Goal: Task Accomplishment & Management: Complete application form

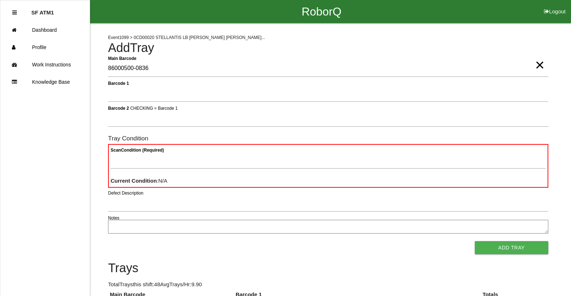
type Barcode "86000500-0836"
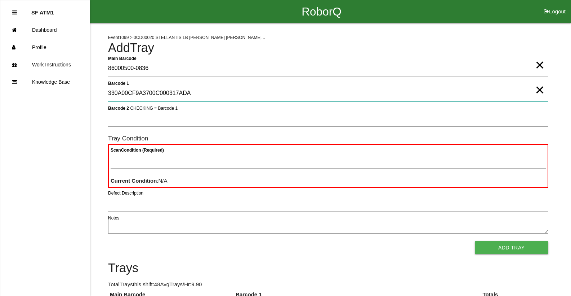
type 1 "330A00CF9A3700C000317ADA"
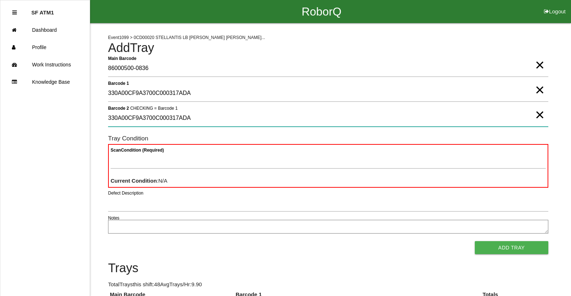
type 2 "330A00CF9A3700C000317ADA"
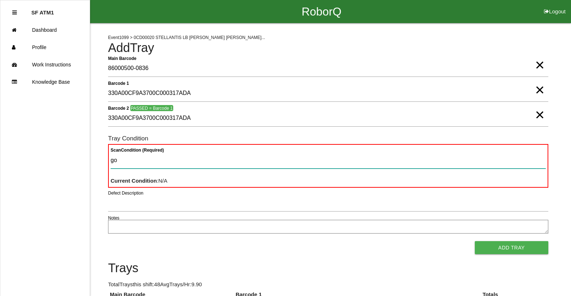
type Condition "goo"
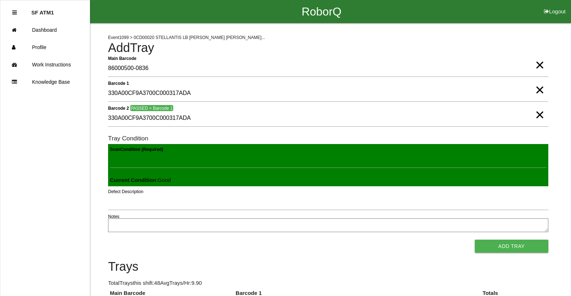
click at [475, 239] on button "Add Tray" at bounding box center [512, 245] width 74 height 13
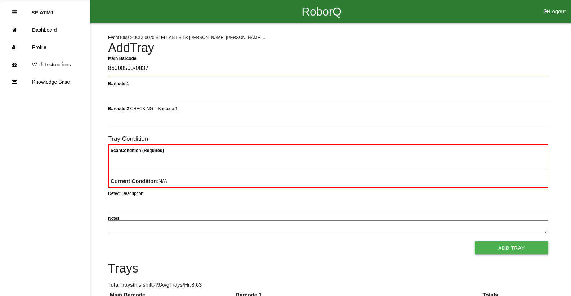
type Barcode "86000500-0837"
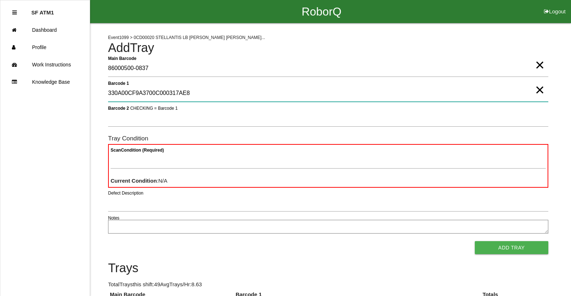
type 1 "330A00CF9A3700C000317AE8"
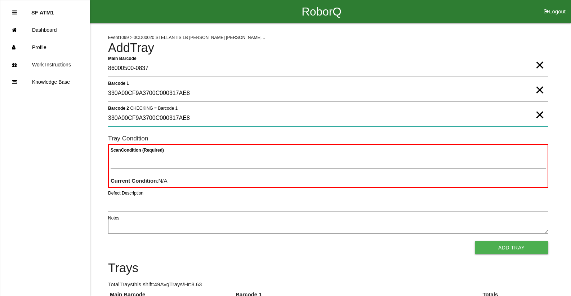
type 2 "330A00CF9A3700C000317AE8"
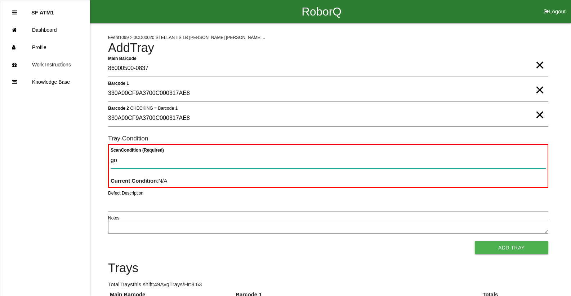
type Condition "goo"
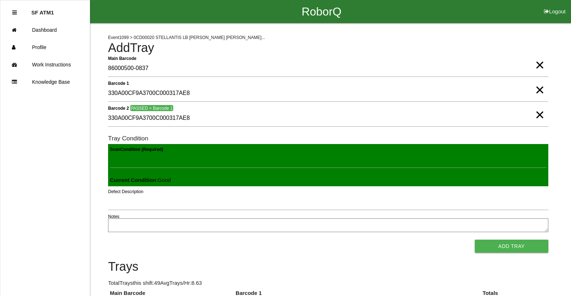
click at [475, 239] on button "Add Tray" at bounding box center [512, 245] width 74 height 13
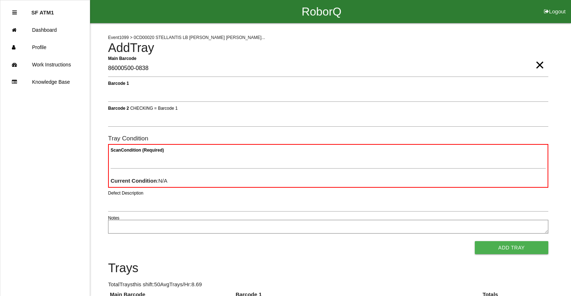
type Barcode "86000500-0838"
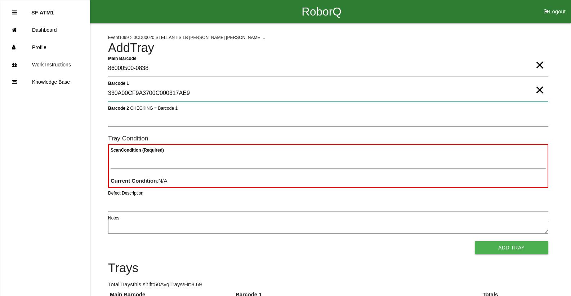
type 1 "330A00CF9A3700C000317AE9"
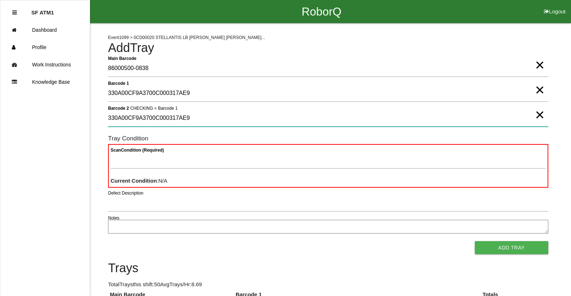
type 2 "330A00CF9A3700C000317AE9"
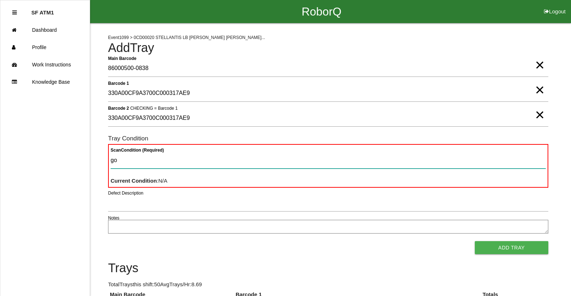
type Condition "goo"
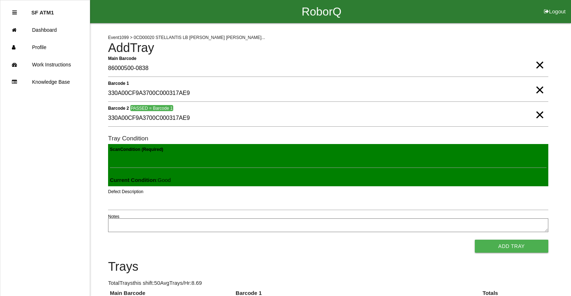
click at [475, 239] on button "Add Tray" at bounding box center [512, 245] width 74 height 13
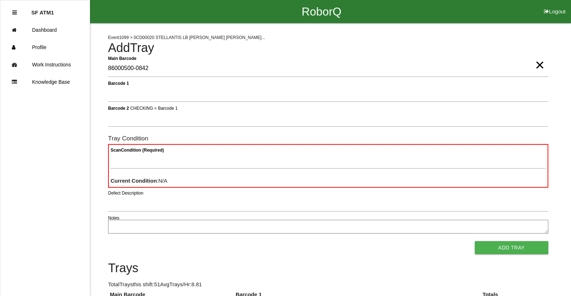
type Barcode "86000500-0842"
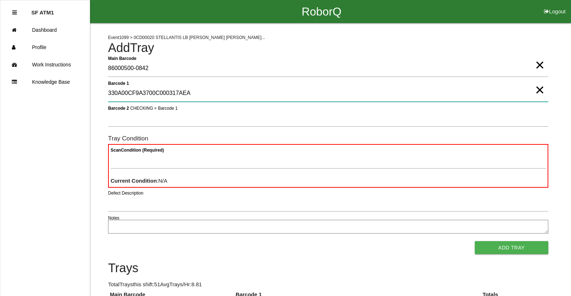
type 1 "330A00CF9A3700C000317AEA"
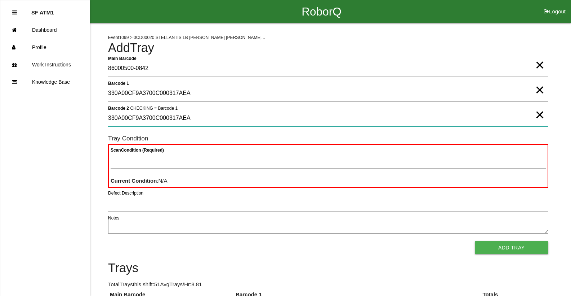
type 2 "330A00CF9A3700C000317AEA"
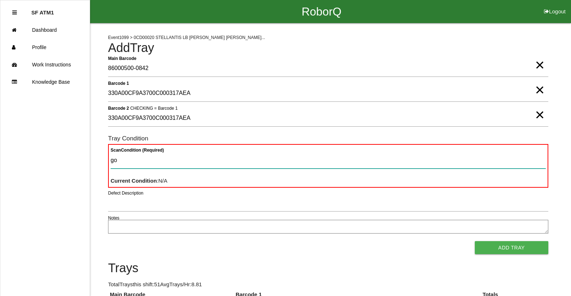
type Condition "goo"
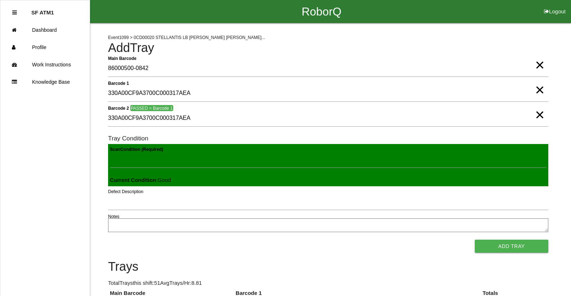
click at [475, 239] on button "Add Tray" at bounding box center [512, 245] width 74 height 13
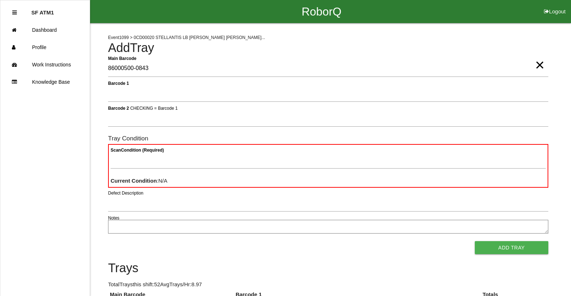
type Barcode "86000500-0843"
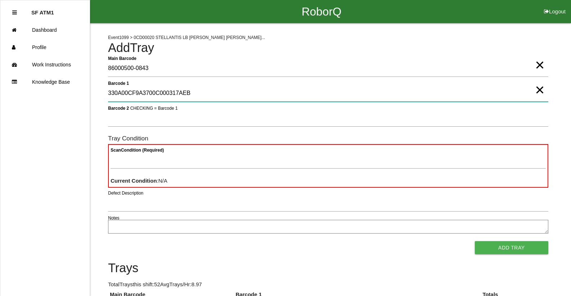
type 1 "330A00CF9A3700C000317AEB"
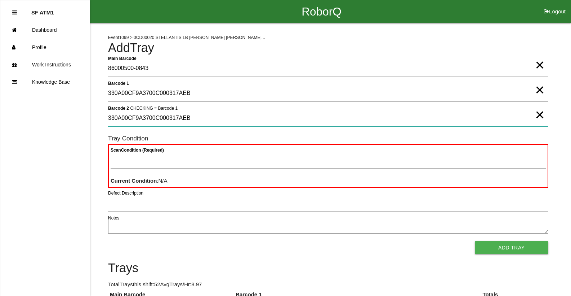
type 2 "330A00CF9A3700C000317AEB"
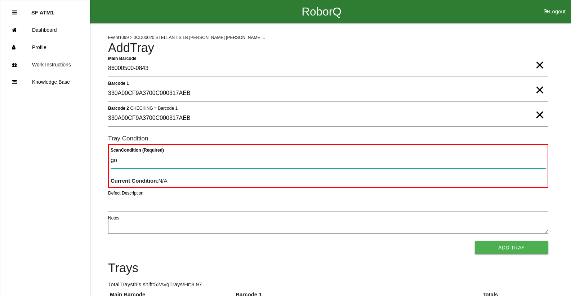
type Condition "goo"
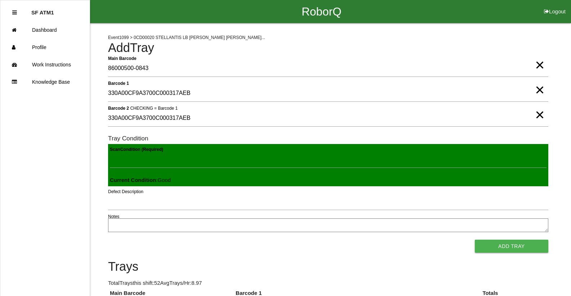
click at [475, 239] on button "Add Tray" at bounding box center [512, 245] width 74 height 13
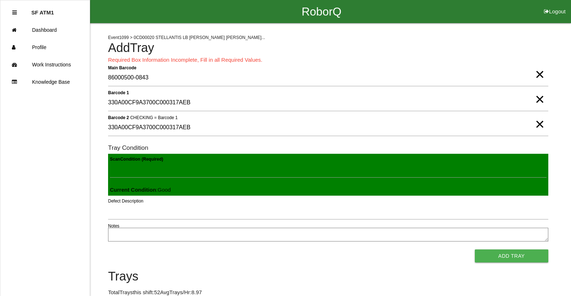
scroll to position [173, 0]
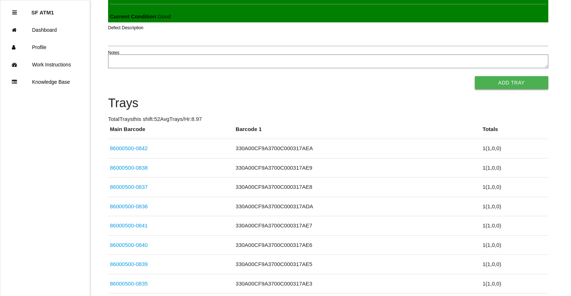
click at [488, 76] on button "Add Tray" at bounding box center [512, 82] width 74 height 13
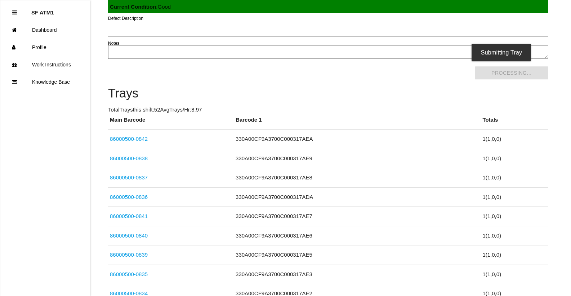
scroll to position [0, 0]
